Goal: Task Accomplishment & Management: Complete application form

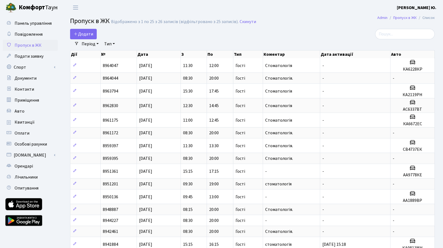
select select "25"
drag, startPoint x: 0, startPoint y: 0, endPoint x: 84, endPoint y: 36, distance: 91.5
click at [84, 36] on span "Додати" at bounding box center [84, 34] width 20 height 6
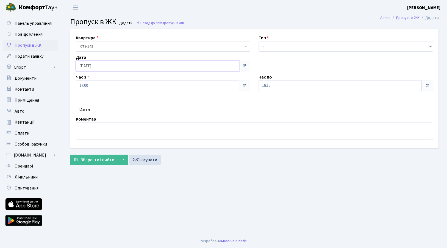
click at [102, 66] on input "[DATE]" at bounding box center [157, 66] width 163 height 10
drag, startPoint x: 104, startPoint y: 111, endPoint x: 218, endPoint y: 70, distance: 121.2
click at [104, 110] on td "11" at bounding box center [106, 110] width 8 height 8
type input "[DATE]"
click at [289, 44] on select "- Доставка Таксі Гості Сервіс" at bounding box center [346, 46] width 175 height 10
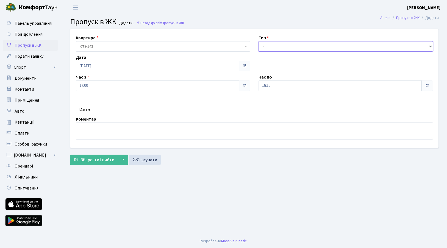
select select "3"
click at [259, 41] on select "- Доставка Таксі Гості Сервіс" at bounding box center [346, 46] width 175 height 10
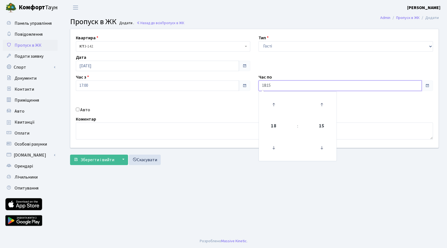
click at [269, 85] on input "18:15" at bounding box center [340, 86] width 163 height 10
drag, startPoint x: 275, startPoint y: 86, endPoint x: 249, endPoint y: 87, distance: 25.6
click at [249, 87] on div "Квартира <b>КТ</b>&nbsp;&nbsp;&nbsp;&nbsp;3-142 КТ 3-142 Тип - Доставка Таксі Г…" at bounding box center [254, 88] width 377 height 119
type input "20:00"
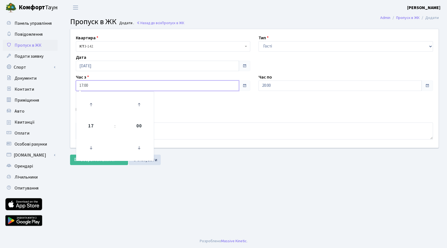
drag, startPoint x: 92, startPoint y: 85, endPoint x: 60, endPoint y: 89, distance: 32.9
click at [60, 89] on div "Панель управління Повідомлення Пропуск в ЖК Подати заявку Спорт Бронювання Скар…" at bounding box center [223, 124] width 447 height 219
type input "08:30"
click at [170, 112] on div "Авто" at bounding box center [163, 110] width 183 height 7
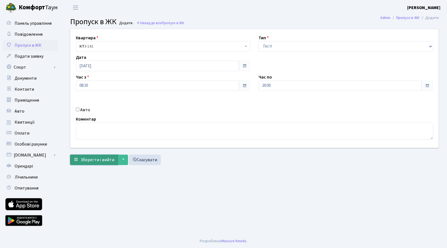
click at [95, 158] on span "Зберегти і вийти" at bounding box center [98, 160] width 34 height 6
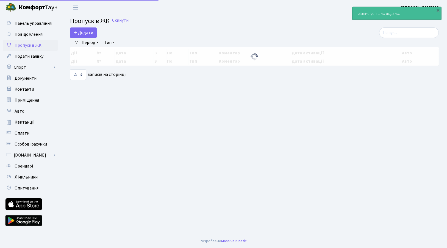
select select "25"
